Goal: Information Seeking & Learning: Learn about a topic

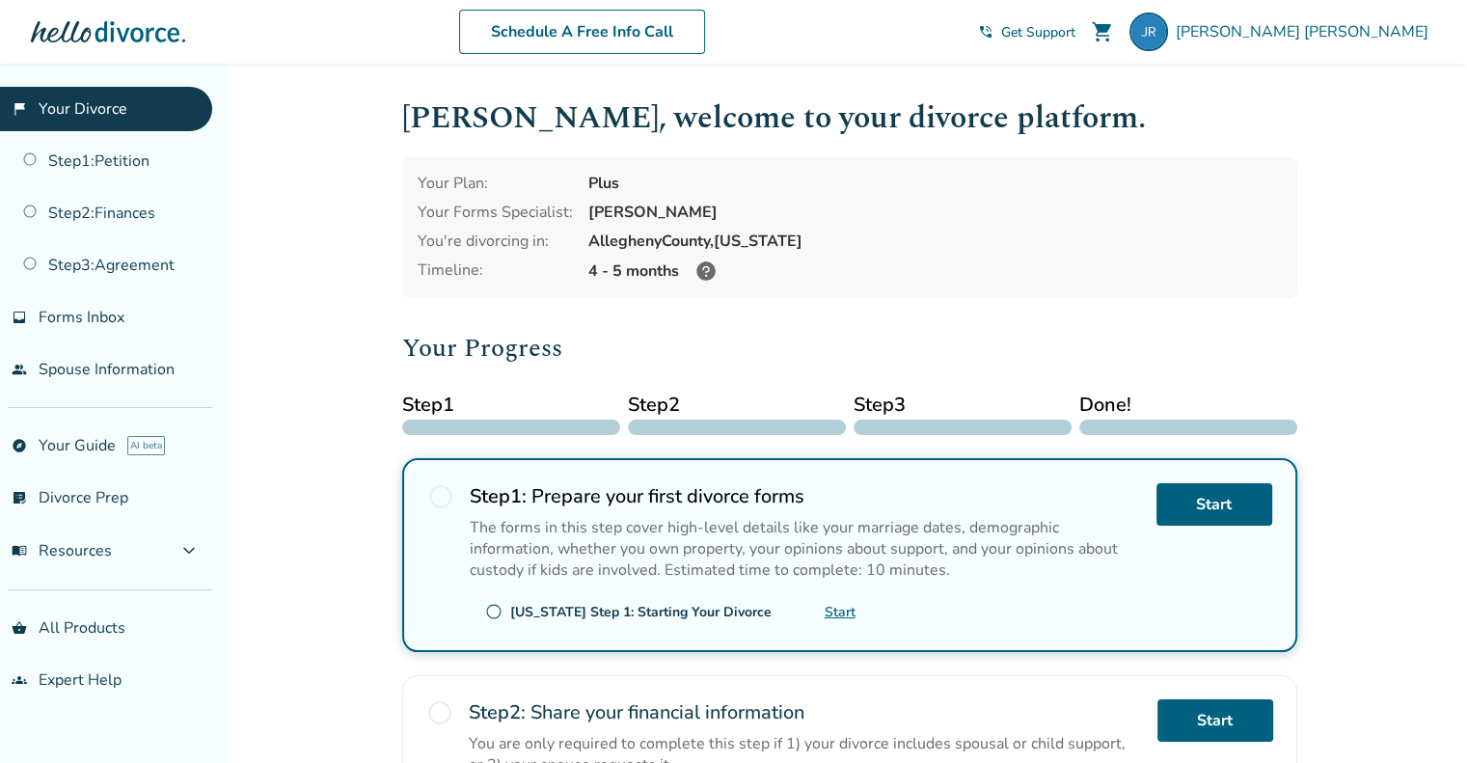
click at [845, 607] on link "Start" at bounding box center [840, 612] width 31 height 18
click at [1331, 126] on div "Added to cart Jennifer , welcome to your divorce platform. Your Plan: Plus Your…" at bounding box center [733, 698] width 1467 height 1269
